Goal: Book appointment/travel/reservation

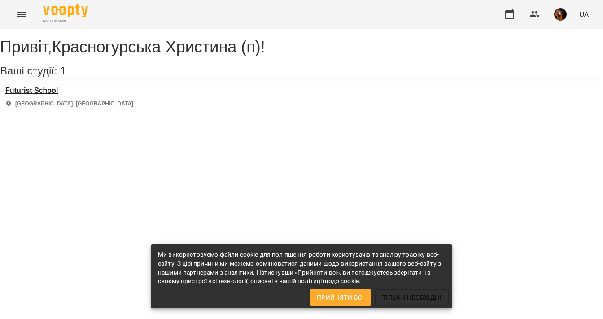
click at [38, 95] on h3 "Futurist School" at bounding box center [69, 91] width 128 height 8
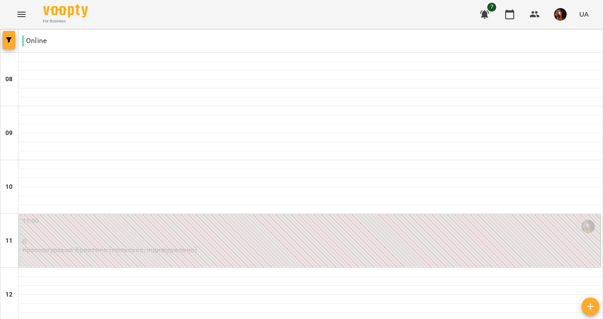
scroll to position [509, 0]
type input "**********"
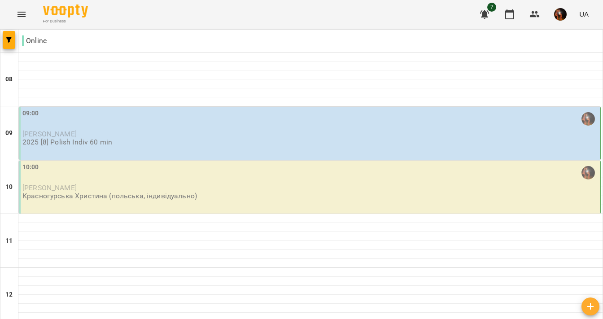
scroll to position [164, 0]
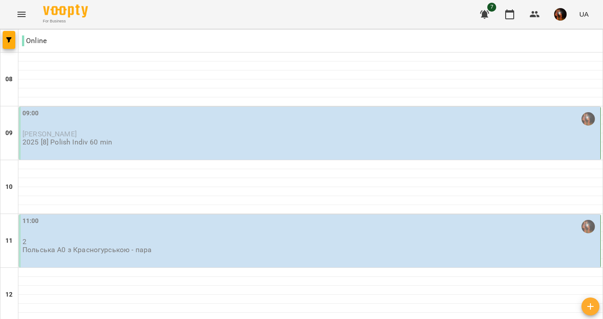
scroll to position [79, 0]
click at [190, 216] on div "11:00" at bounding box center [310, 226] width 576 height 21
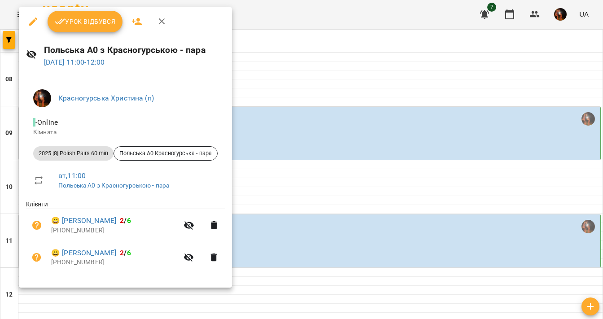
click at [232, 150] on div "Красногурська [PERSON_NAME] (п) - Online Кімната 2025 [8] Polish Pairs 60 min П…" at bounding box center [125, 181] width 213 height 213
click at [267, 149] on div at bounding box center [301, 159] width 603 height 319
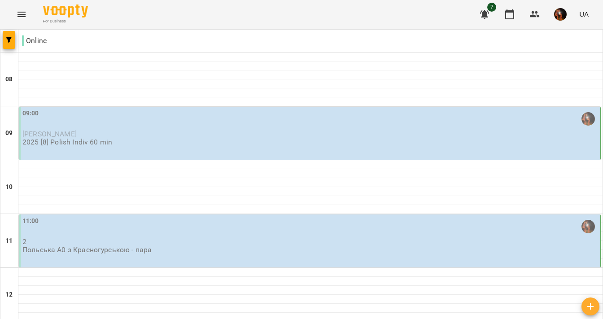
scroll to position [576, 0]
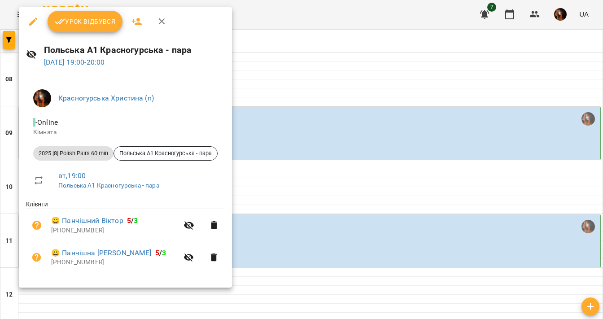
click at [277, 128] on div at bounding box center [301, 159] width 603 height 319
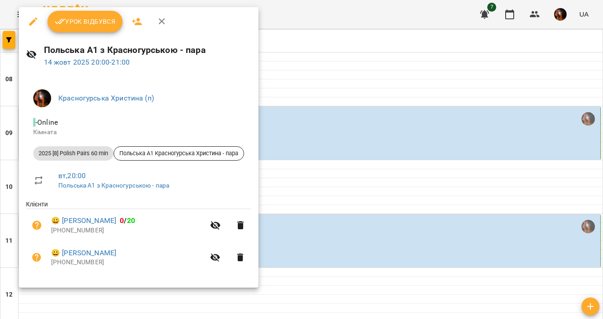
click at [278, 134] on div at bounding box center [301, 159] width 603 height 319
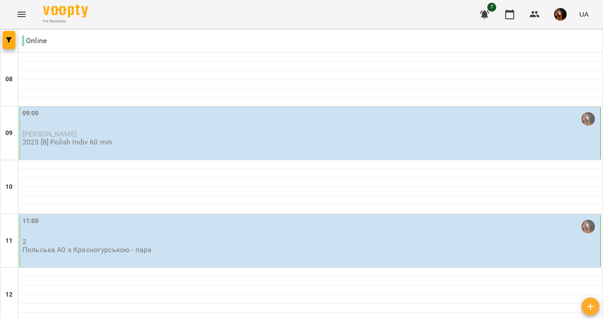
scroll to position [0, 0]
